Goal: Find specific page/section

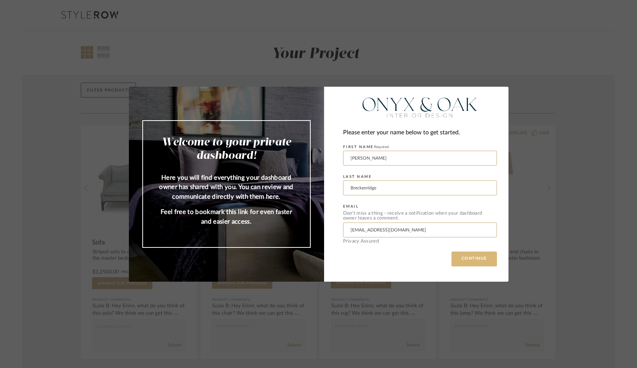
click at [352, 258] on button "CONTINUE" at bounding box center [473, 259] width 45 height 15
click at [462, 261] on button "CONTINUE" at bounding box center [473, 259] width 45 height 15
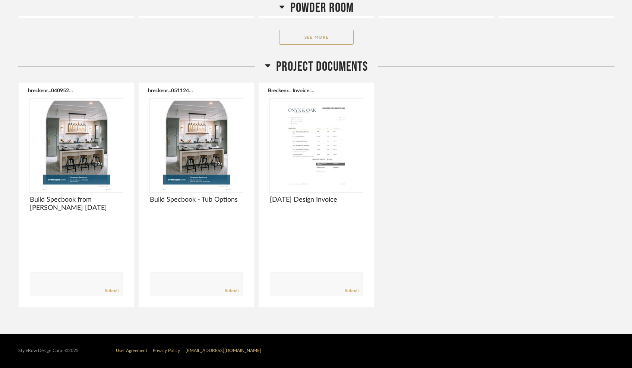
scroll to position [1263, 0]
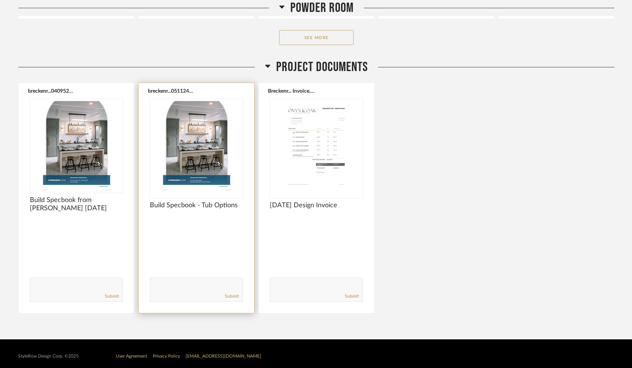
click at [200, 149] on img "0" at bounding box center [196, 145] width 93 height 93
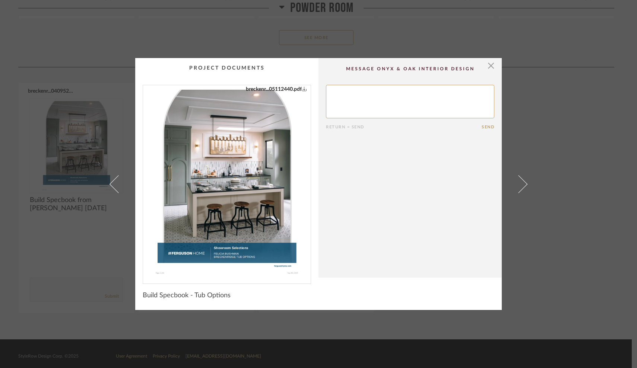
scroll to position [0, 0]
click at [219, 148] on img "0" at bounding box center [226, 181] width 149 height 193
